Goal: Check status: Check status

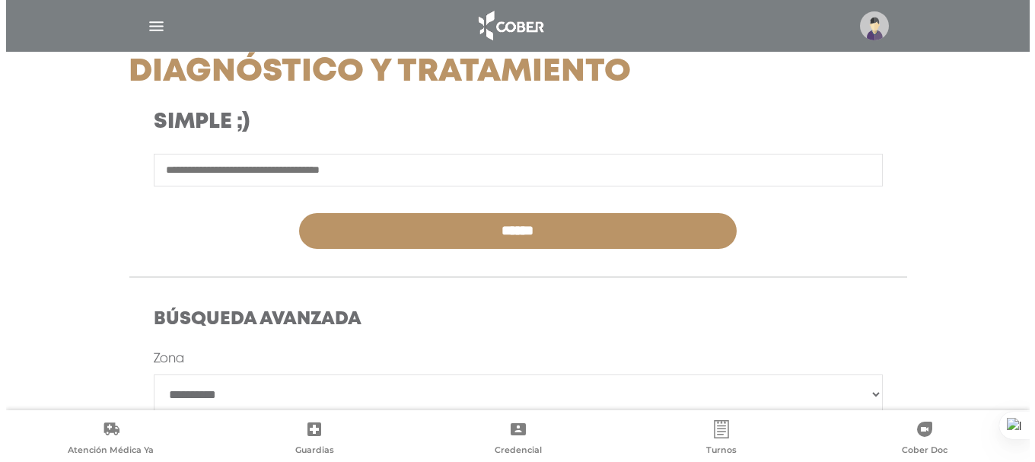
scroll to position [228, 0]
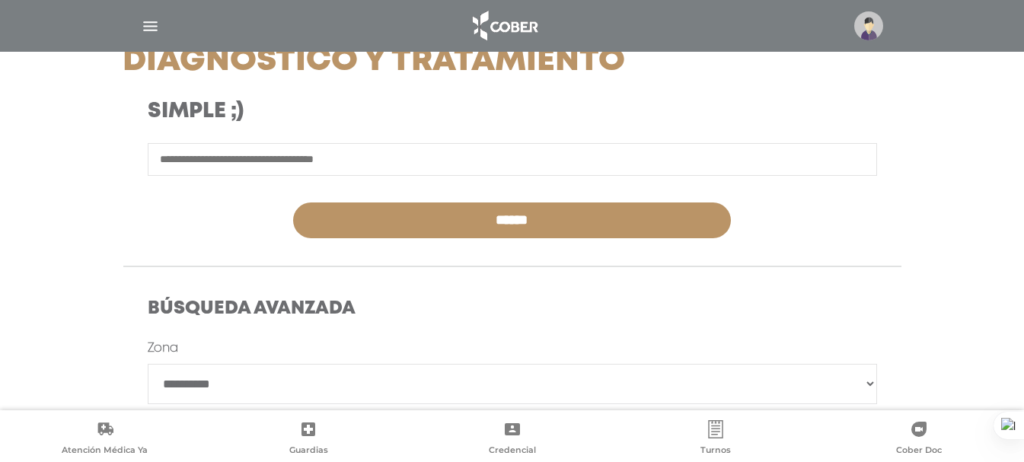
click at [155, 17] on img "button" at bounding box center [150, 26] width 19 height 19
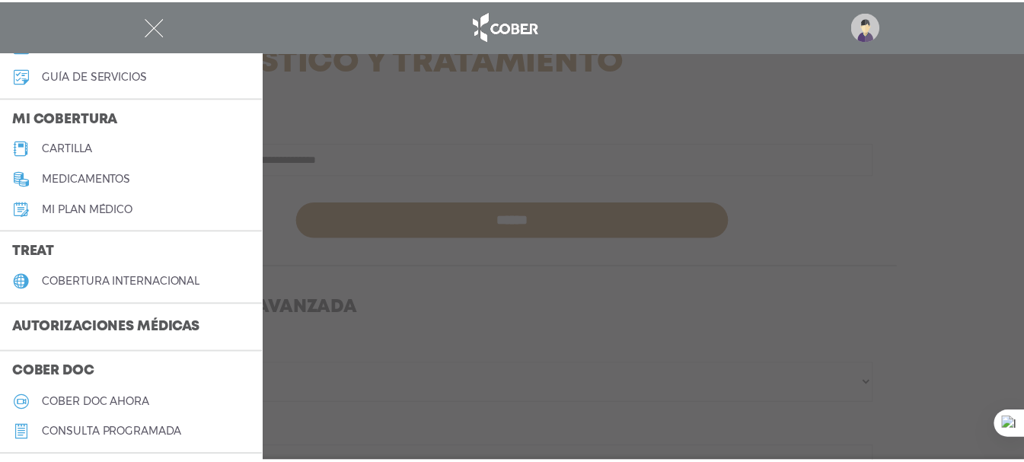
scroll to position [152, 0]
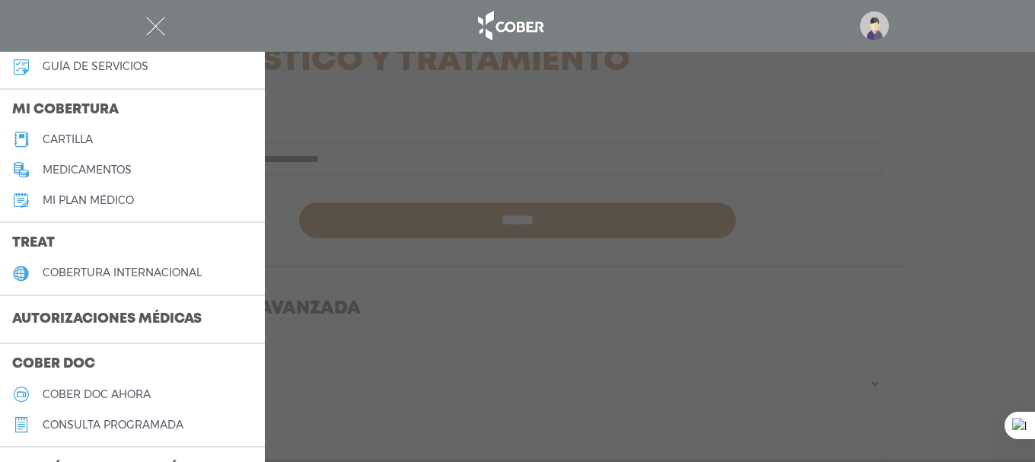
click at [78, 322] on h3 "Autorizaciones médicas" at bounding box center [107, 319] width 214 height 29
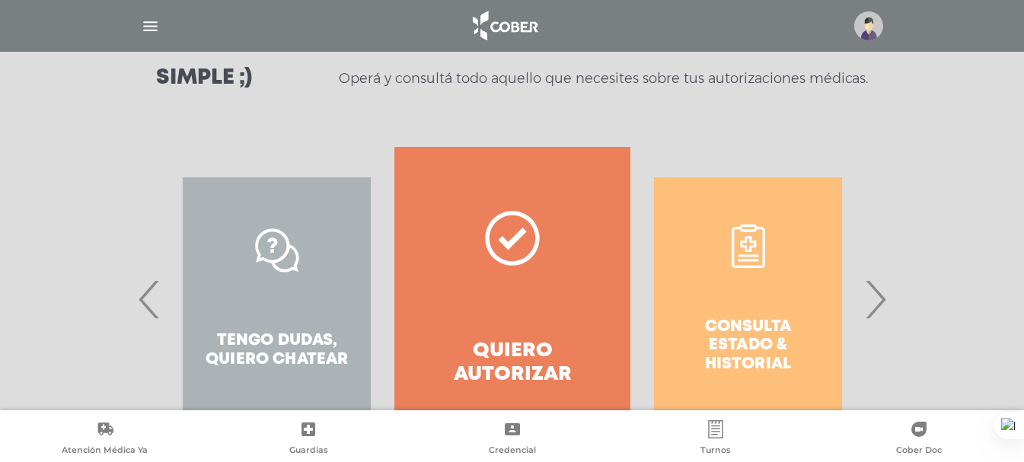
scroll to position [228, 0]
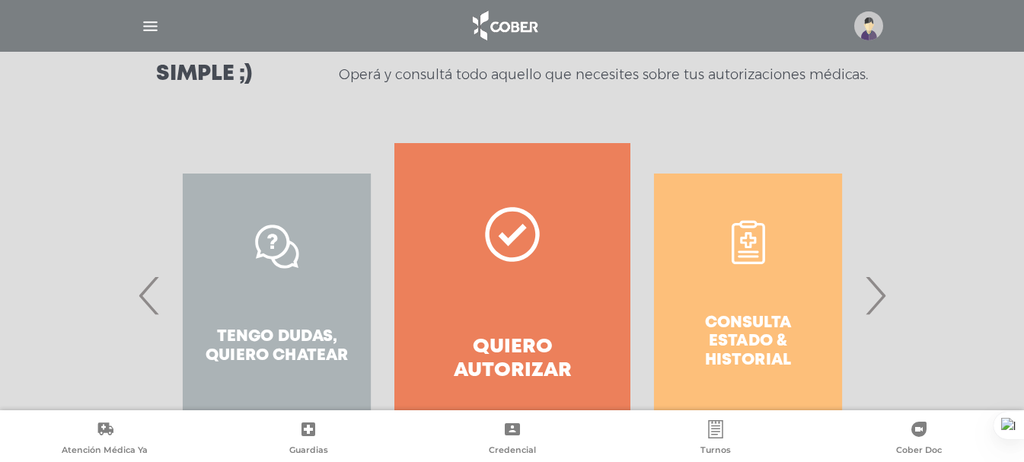
click at [866, 291] on span "›" at bounding box center [875, 295] width 30 height 82
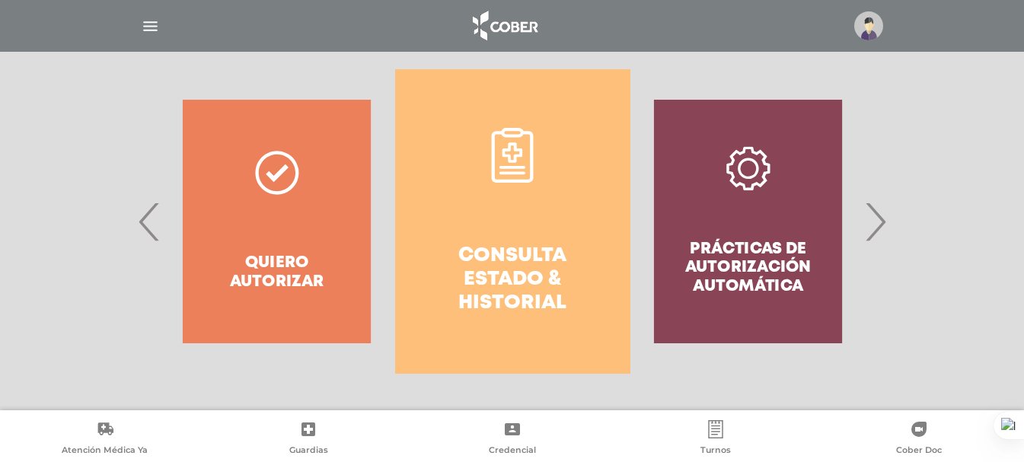
click at [525, 255] on h4 "Consulta estado & historial" at bounding box center [512, 280] width 180 height 72
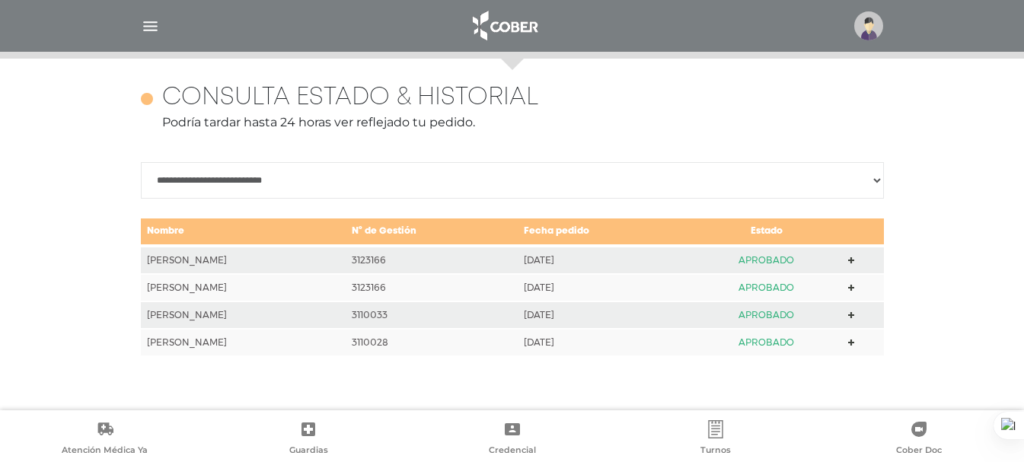
scroll to position [661, 0]
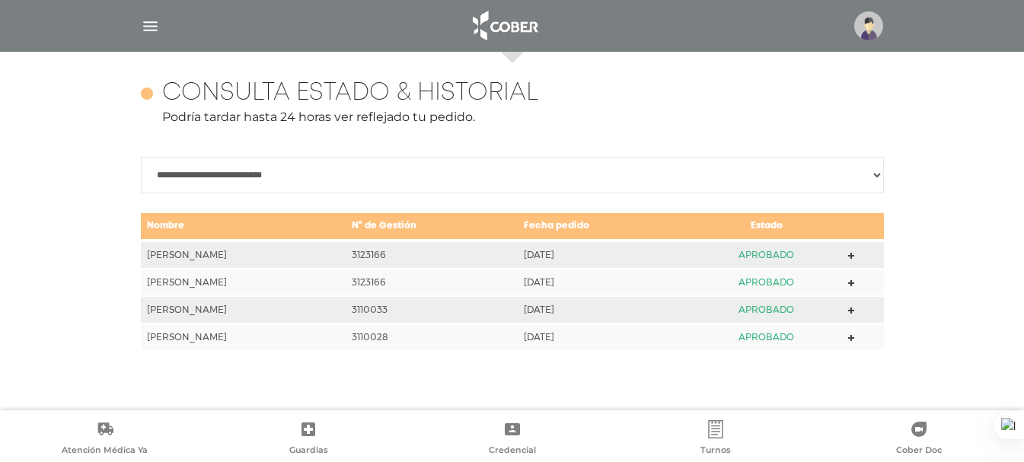
click at [865, 175] on select "**********" at bounding box center [512, 175] width 743 height 37
click at [967, 169] on div "**********" at bounding box center [512, 231] width 1024 height 358
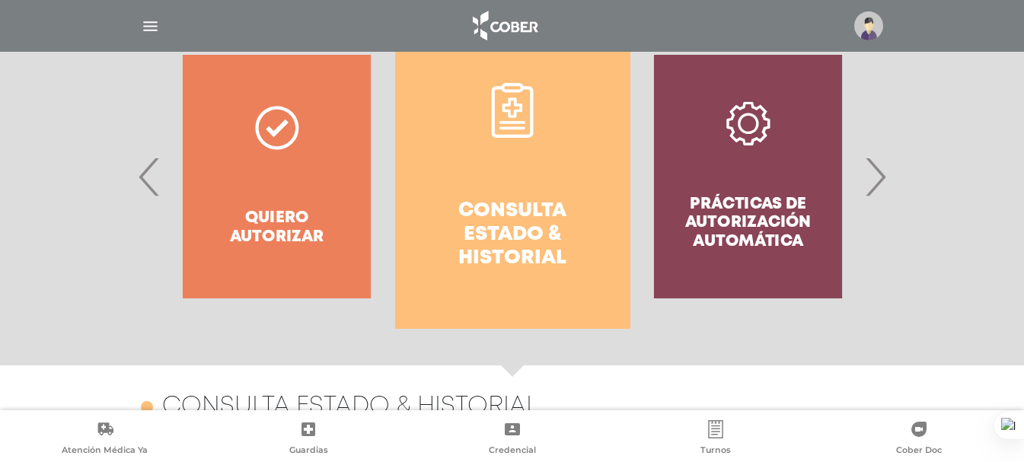
scroll to position [280, 0]
